Goal: Information Seeking & Learning: Learn about a topic

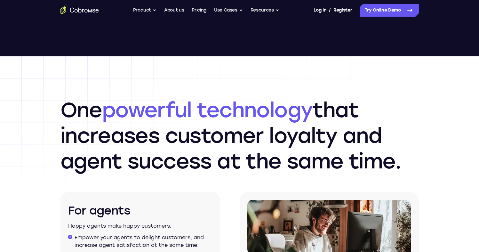
scroll to position [1104, 0]
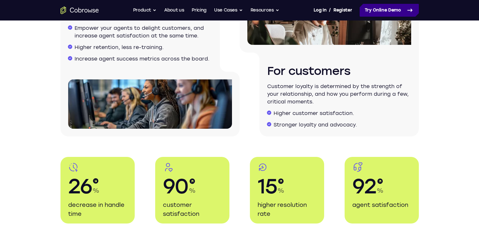
click at [372, 14] on link "Try Online Demo" at bounding box center [389, 10] width 59 height 13
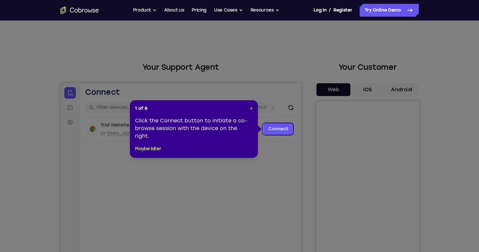
click at [252, 109] on span "×" at bounding box center [251, 108] width 3 height 5
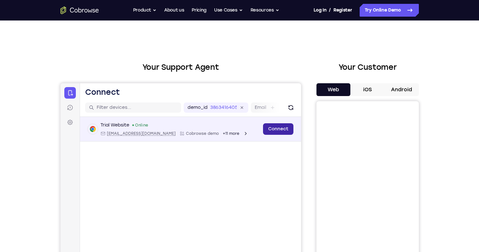
click at [270, 125] on link "Connect" at bounding box center [278, 129] width 30 height 12
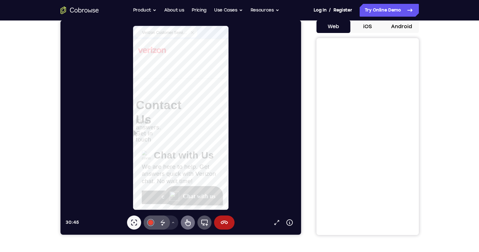
click at [187, 224] on icon at bounding box center [188, 223] width 8 height 8
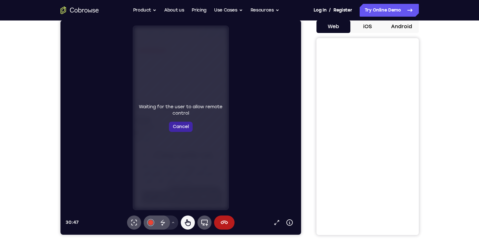
click at [188, 124] on button "Cancel" at bounding box center [181, 127] width 24 height 10
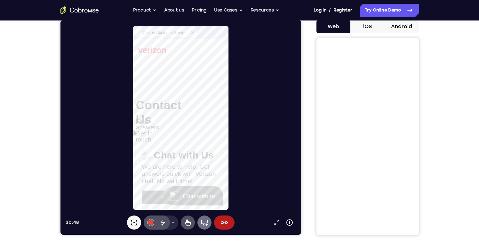
click at [207, 222] on icon at bounding box center [204, 222] width 7 height 6
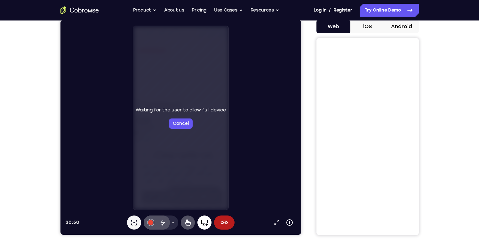
click at [206, 222] on icon at bounding box center [204, 223] width 8 height 8
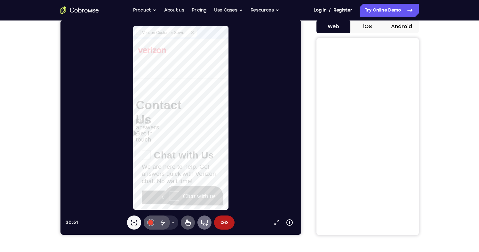
click at [206, 222] on icon at bounding box center [204, 223] width 8 height 8
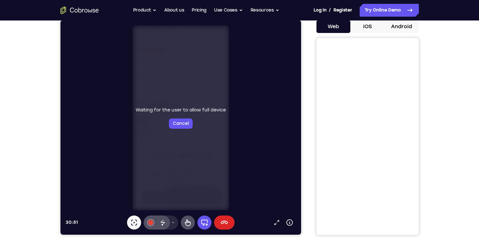
click at [227, 222] on icon at bounding box center [224, 223] width 8 height 8
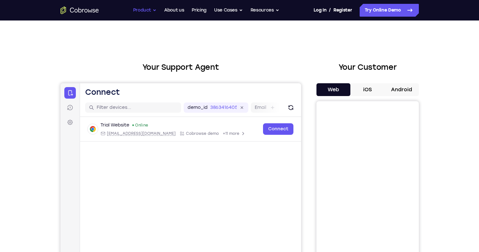
click at [147, 11] on button "Product" at bounding box center [145, 10] width 24 height 13
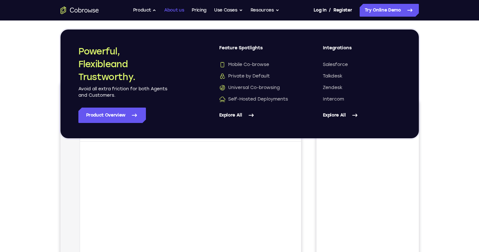
click at [172, 4] on link "About us" at bounding box center [174, 10] width 20 height 13
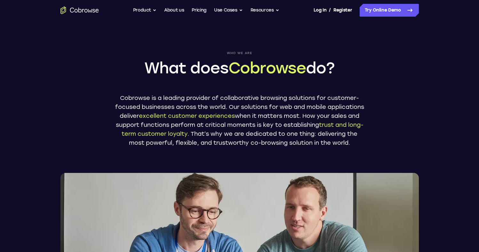
click at [248, 9] on ul "Go back Powerful, Flexible and Trustworthy. Avoid all extra friction for both A…" at bounding box center [206, 10] width 146 height 13
click at [259, 11] on button "Resources" at bounding box center [265, 10] width 29 height 13
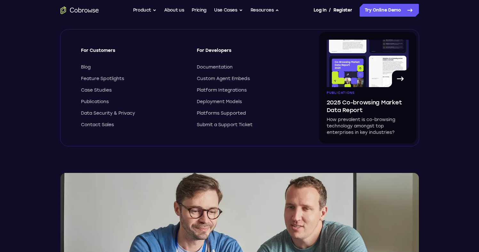
click at [76, 7] on icon "Go to the home page" at bounding box center [79, 10] width 38 height 8
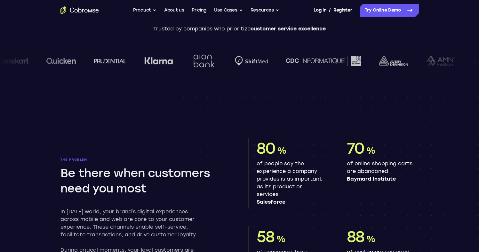
scroll to position [169, 0]
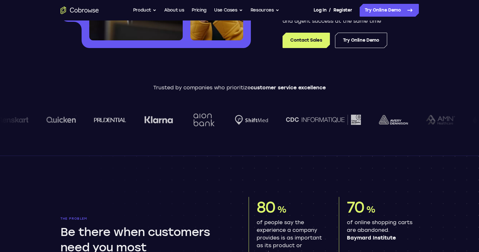
click at [425, 121] on img at bounding box center [439, 120] width 29 height 10
click at [473, 120] on img at bounding box center [487, 119] width 29 height 7
